Goal: Find contact information: Obtain details needed to contact an individual or organization

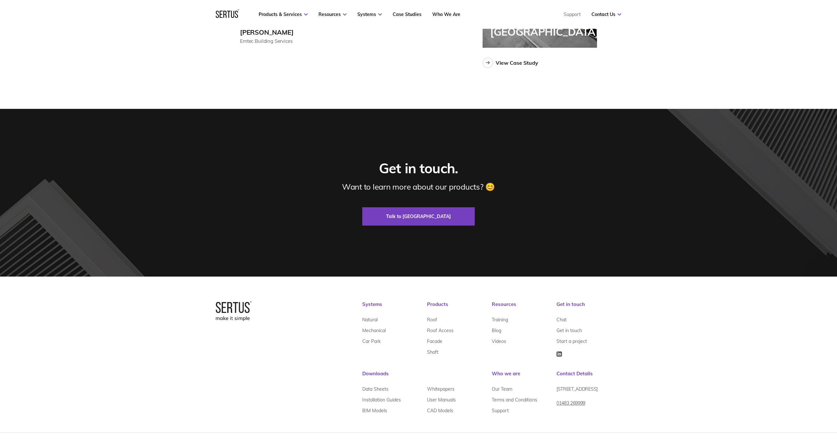
scroll to position [1850, 0]
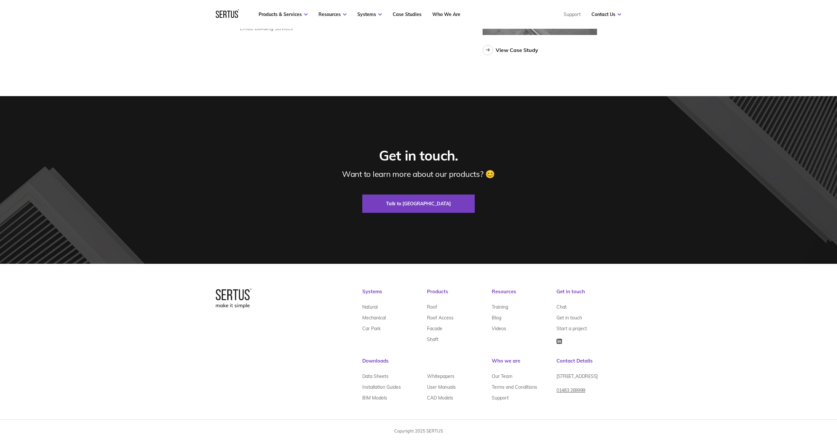
click at [558, 342] on img at bounding box center [559, 341] width 6 height 5
click at [506, 376] on link "Our Team" at bounding box center [501, 376] width 21 height 11
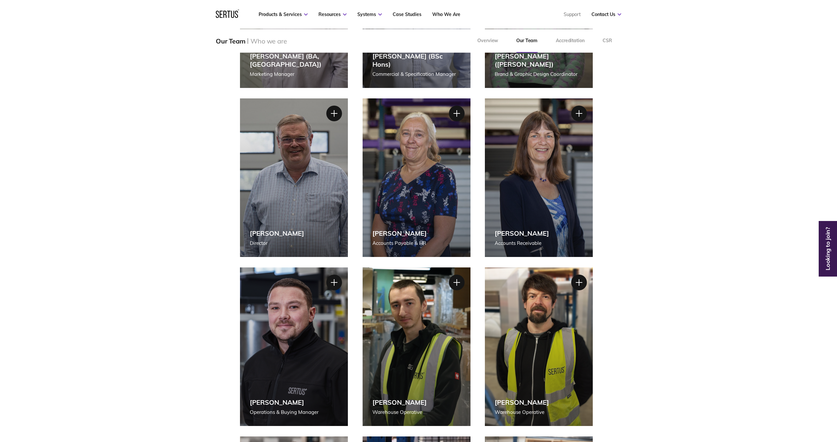
scroll to position [902, 0]
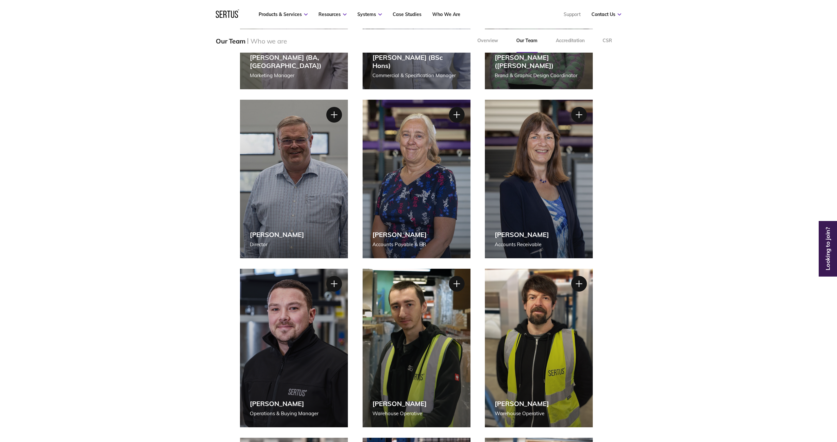
click at [397, 206] on div "[PERSON_NAME] Accounts Payable & HR" at bounding box center [416, 179] width 108 height 158
click at [456, 113] on div at bounding box center [456, 115] width 16 height 16
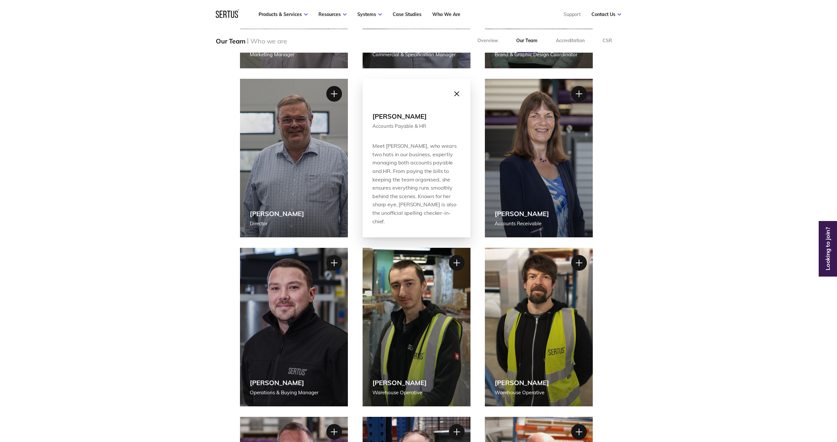
scroll to position [928, 0]
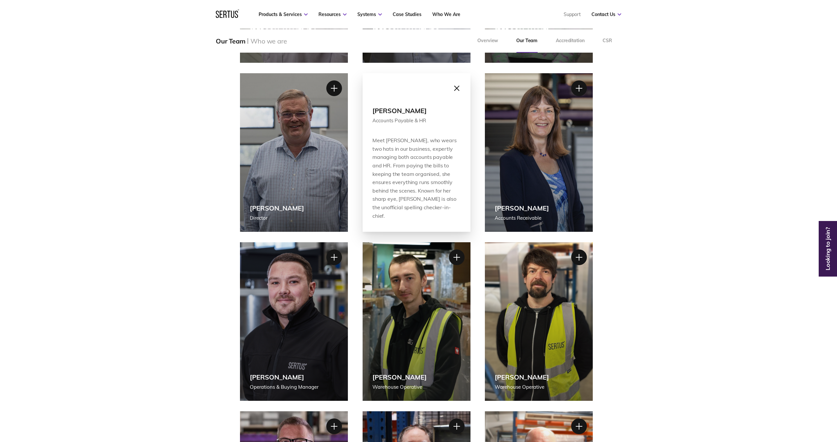
click at [456, 86] on div at bounding box center [456, 88] width 16 height 16
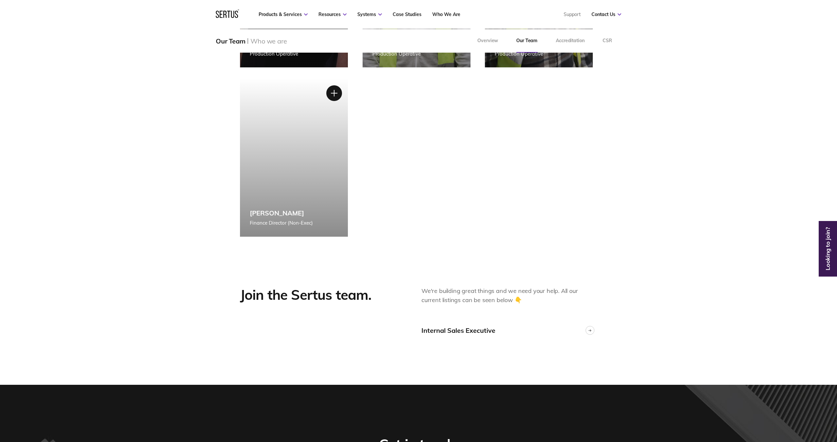
scroll to position [1430, 0]
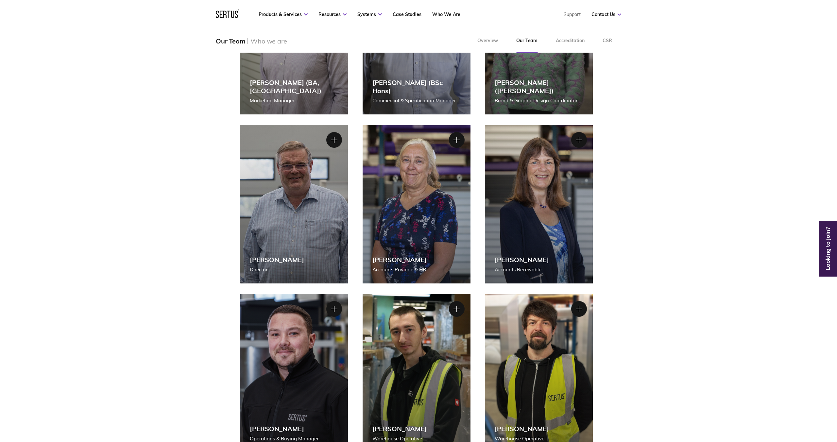
scroll to position [874, 0]
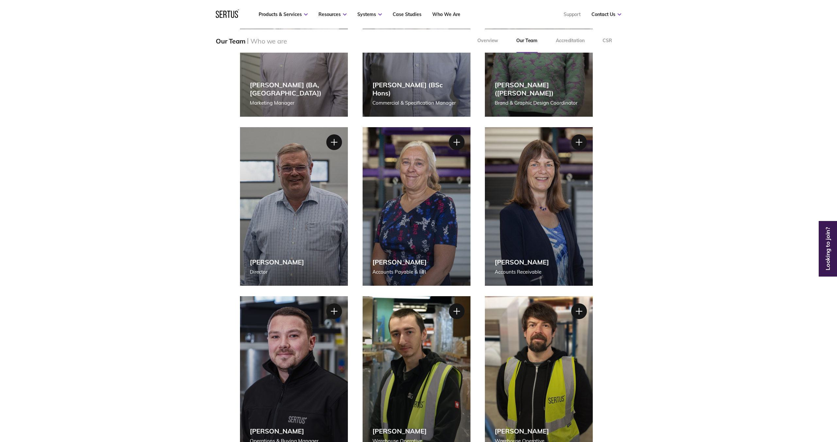
click at [415, 265] on div "[PERSON_NAME]" at bounding box center [399, 262] width 54 height 8
drag, startPoint x: 411, startPoint y: 263, endPoint x: 373, endPoint y: 263, distance: 38.6
click at [373, 263] on div "[PERSON_NAME]" at bounding box center [399, 262] width 54 height 8
copy div "[PERSON_NAME]"
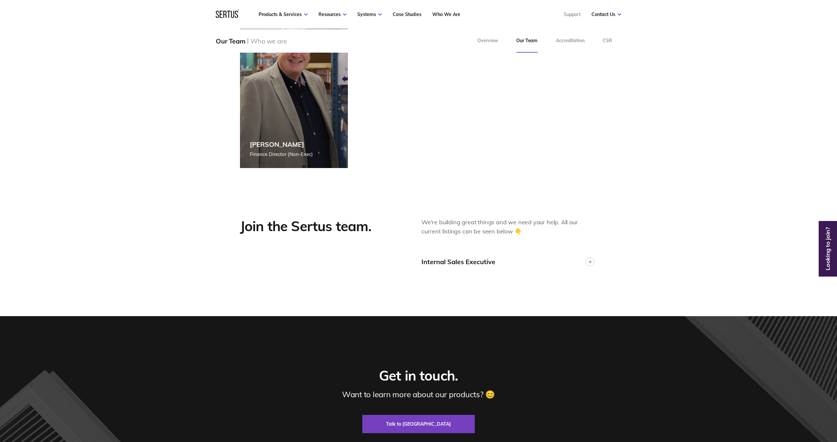
scroll to position [1720, 0]
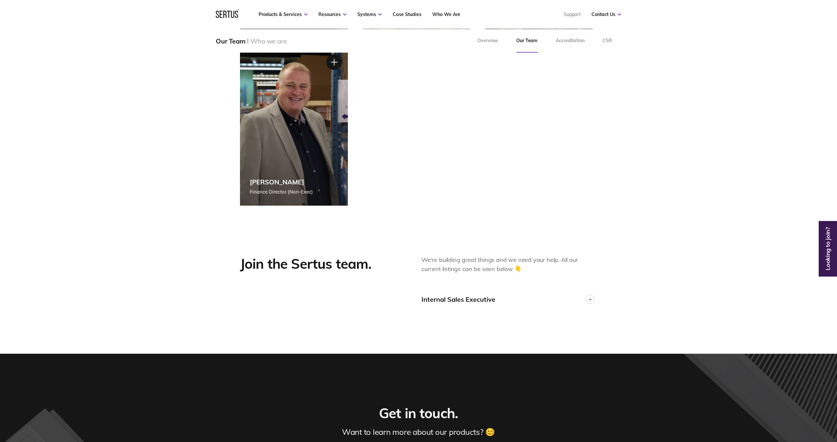
scroll to position [1463, 0]
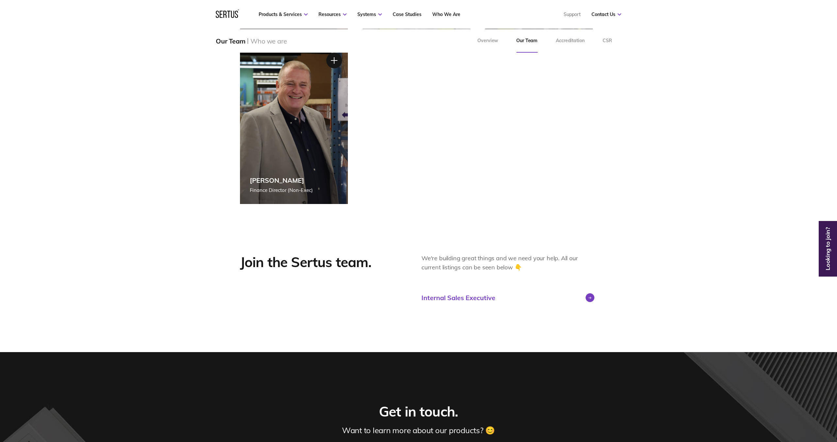
click at [472, 296] on div "Internal Sales Executive" at bounding box center [458, 297] width 74 height 8
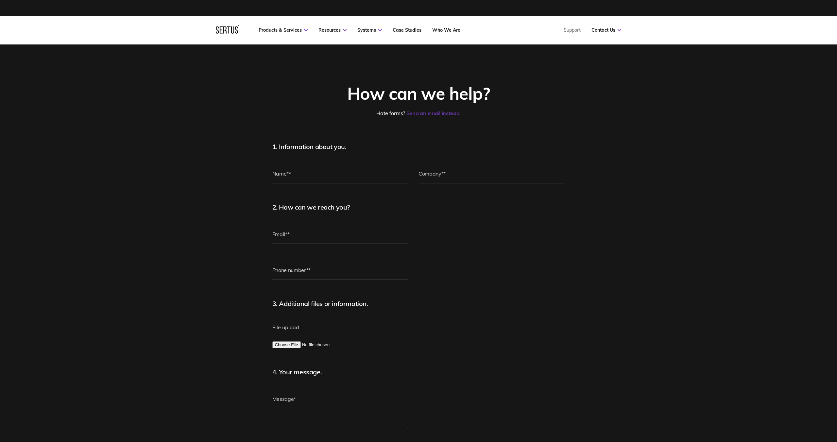
click at [437, 112] on link "Send an email instead." at bounding box center [433, 113] width 54 height 7
